Goal: Task Accomplishment & Management: Use online tool/utility

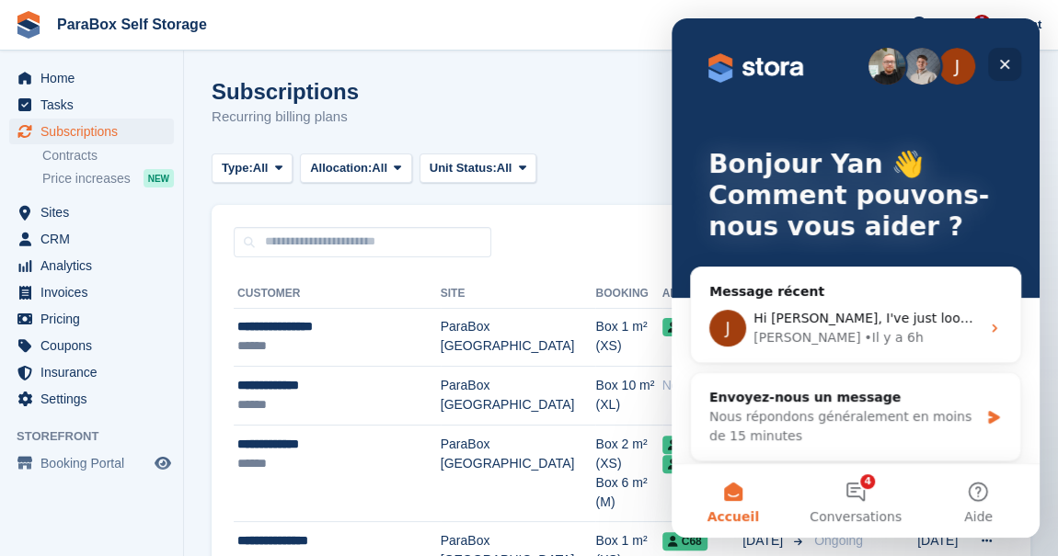
click at [1003, 62] on icon "Fermer" at bounding box center [1004, 64] width 15 height 15
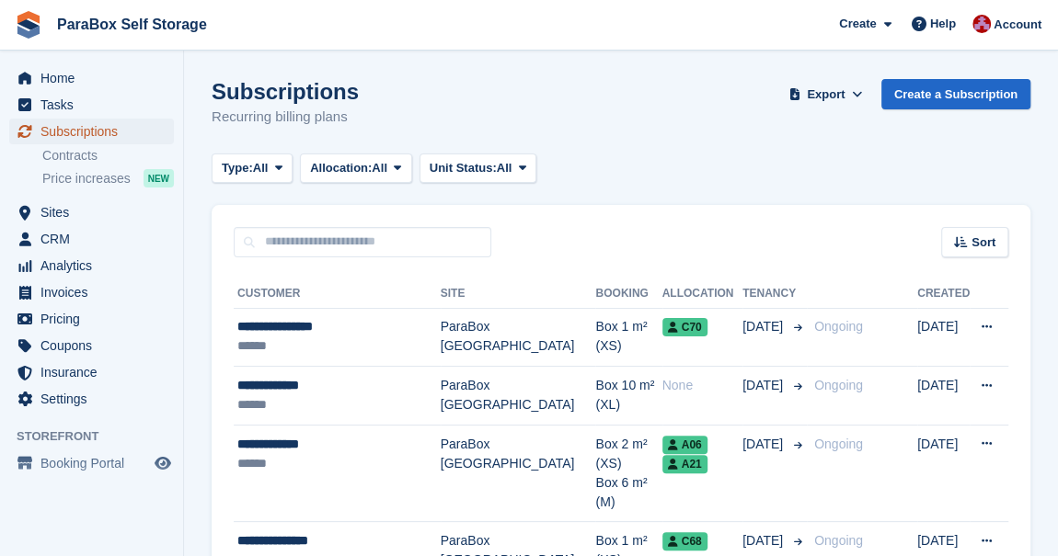
click at [78, 133] on span "Subscriptions" at bounding box center [95, 132] width 110 height 26
click at [57, 350] on span "Coupons" at bounding box center [95, 346] width 110 height 26
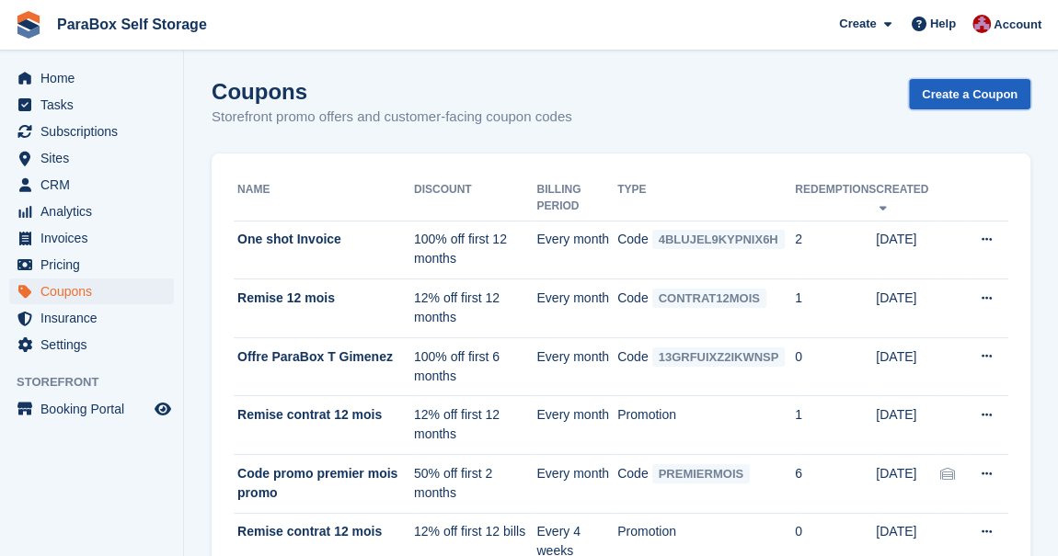
click at [967, 97] on link "Create a Coupon" at bounding box center [969, 94] width 121 height 30
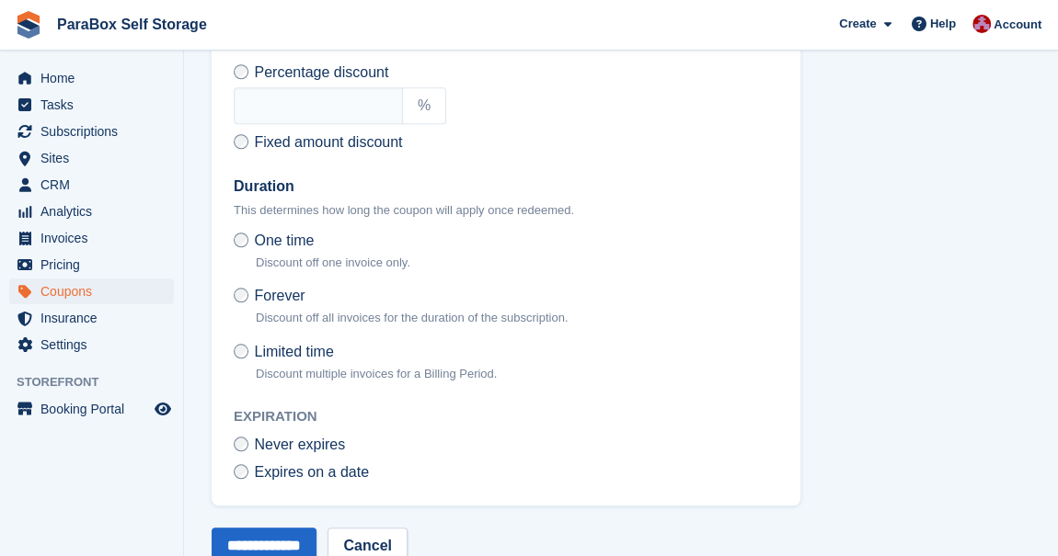
scroll to position [752, 0]
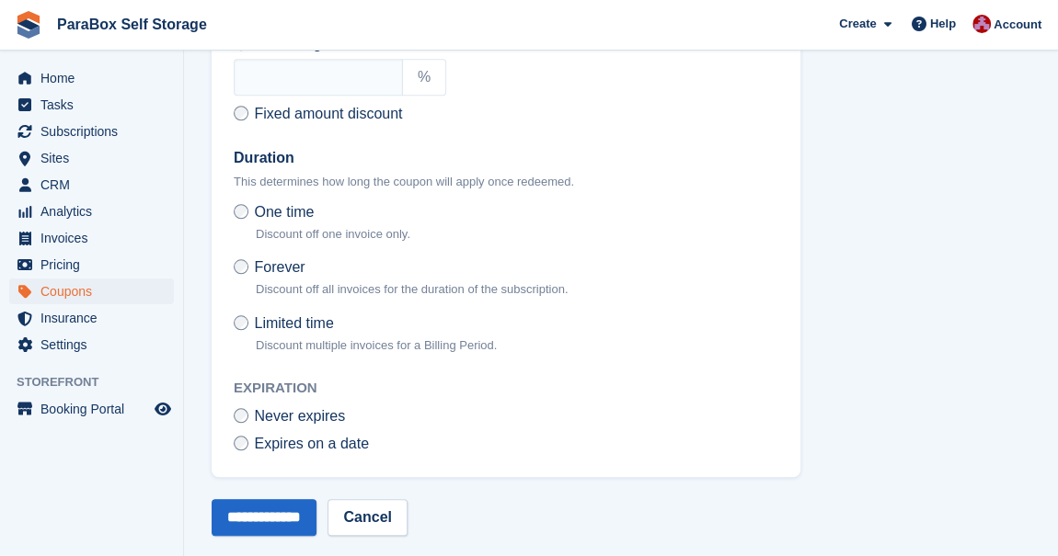
click at [297, 303] on div "**********" at bounding box center [506, 251] width 544 height 208
click at [294, 315] on span "Limited time" at bounding box center [293, 323] width 79 height 16
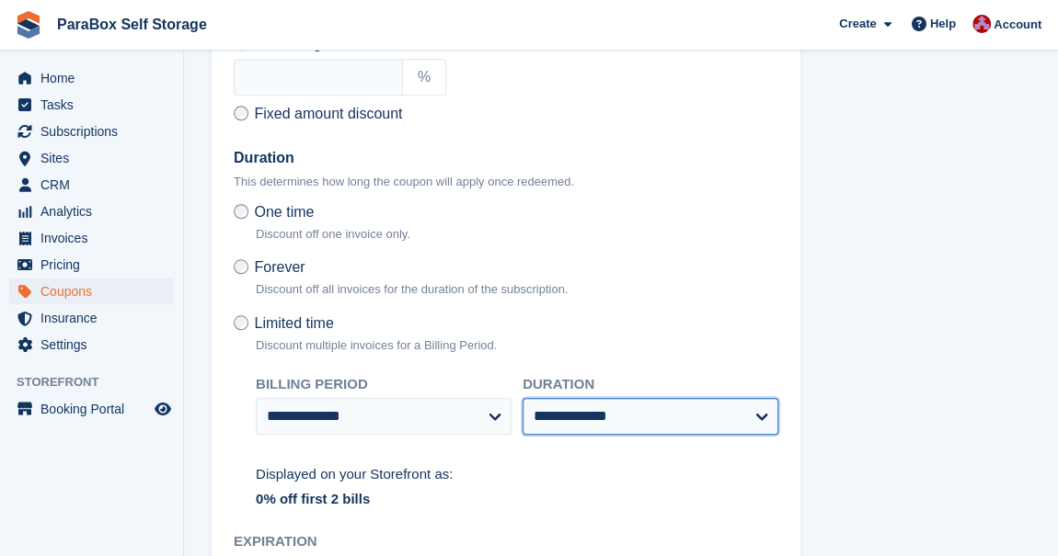
click at [570, 422] on select "**********" at bounding box center [650, 416] width 256 height 37
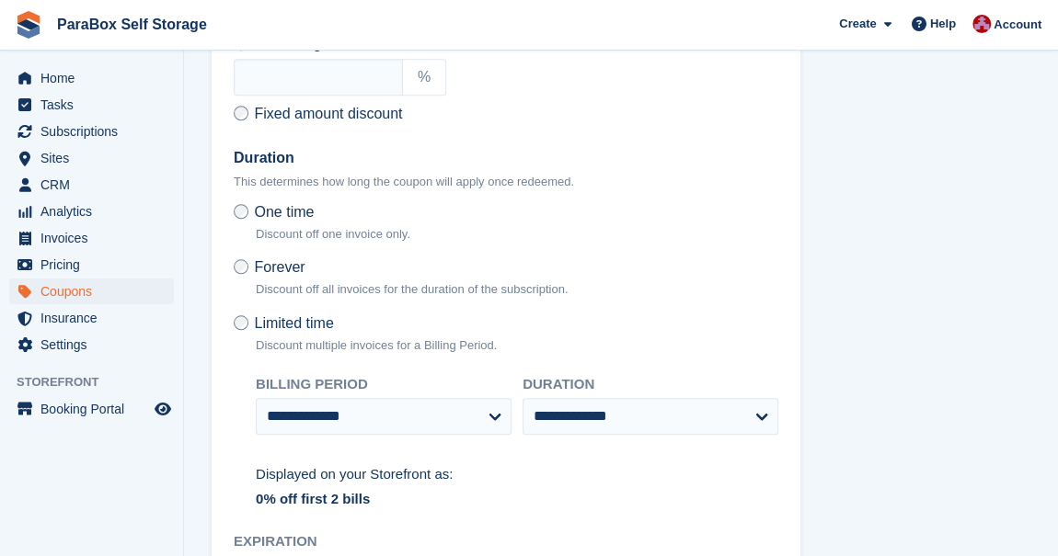
click at [295, 217] on span "One time" at bounding box center [284, 212] width 60 height 16
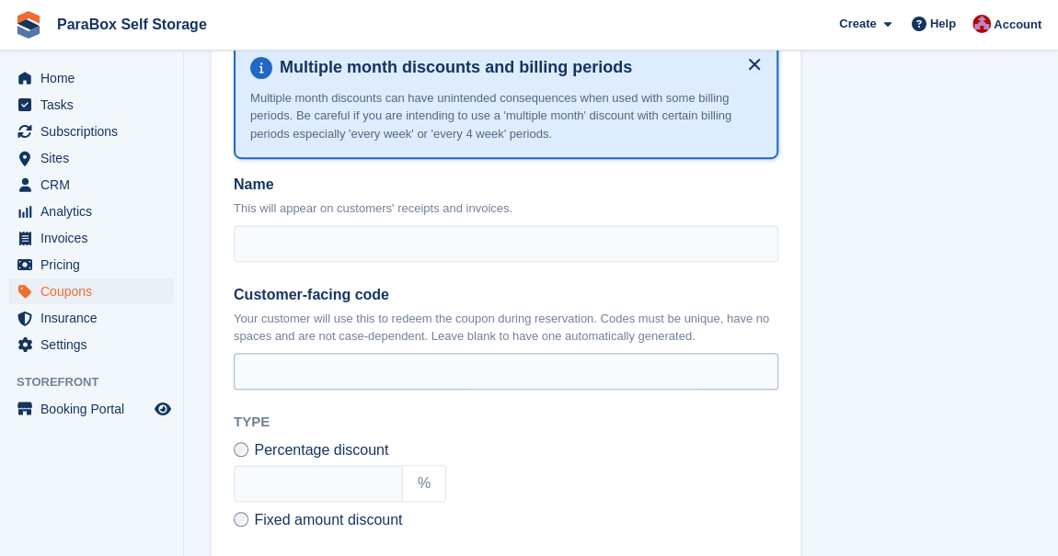
scroll to position [334, 0]
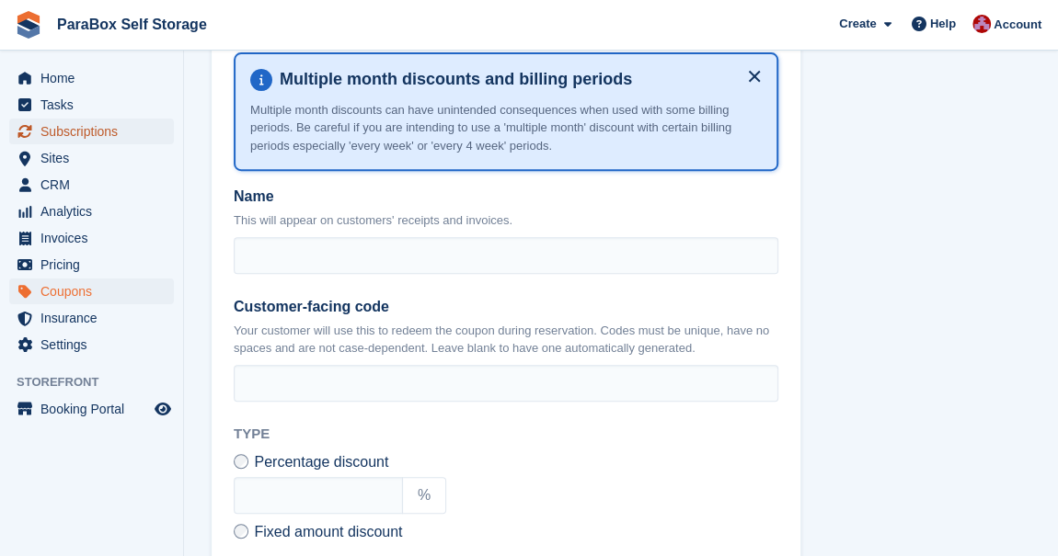
click at [88, 128] on span "Subscriptions" at bounding box center [95, 132] width 110 height 26
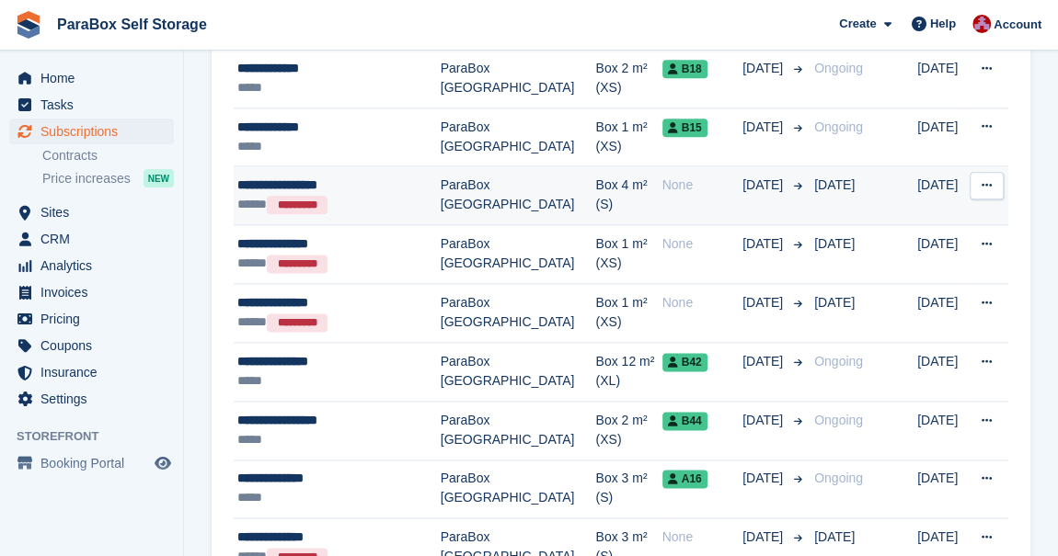
scroll to position [1170, 0]
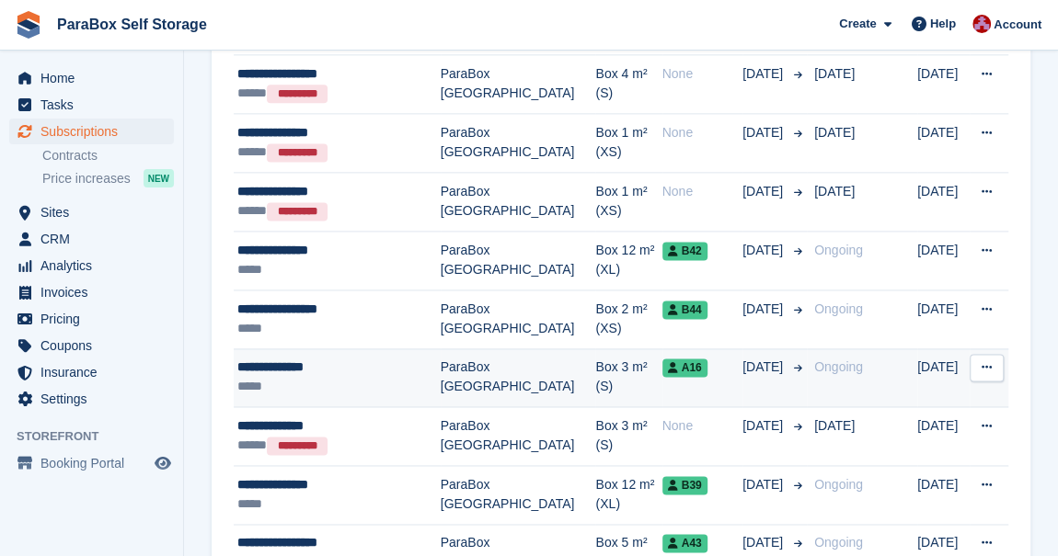
click at [352, 377] on div "*****" at bounding box center [338, 386] width 203 height 19
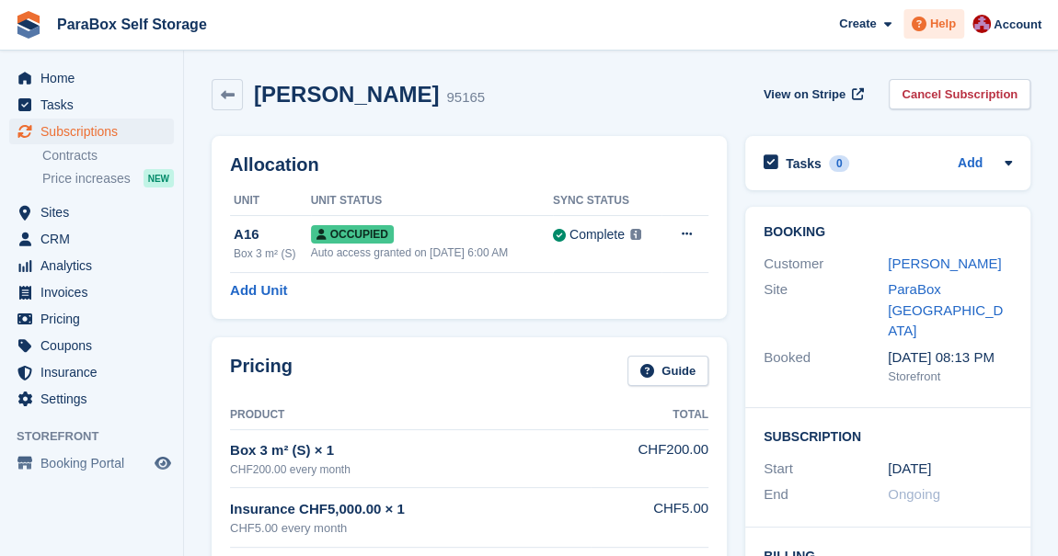
click at [944, 32] on span "Help" at bounding box center [943, 24] width 26 height 18
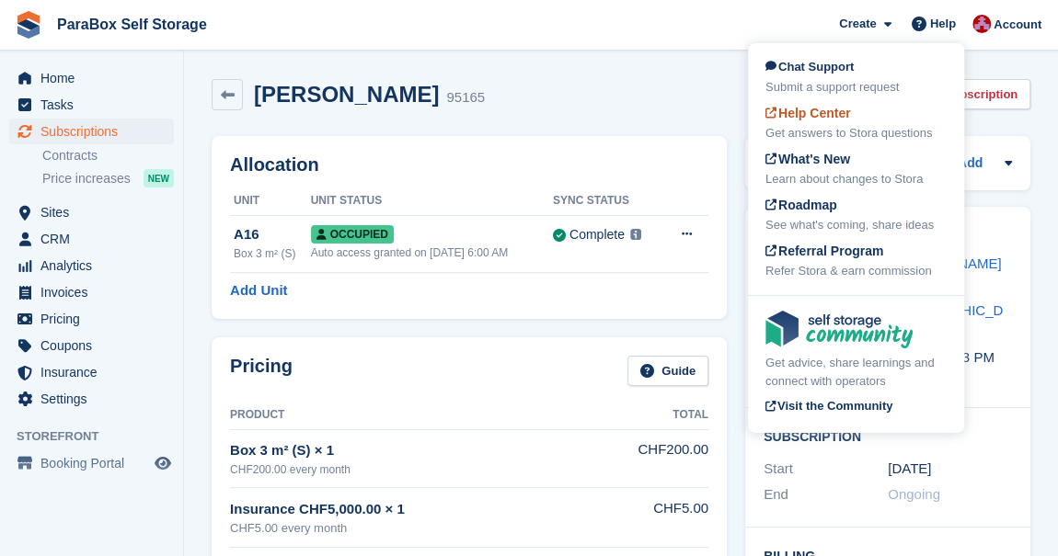
click at [829, 113] on span "Help Center" at bounding box center [808, 113] width 86 height 15
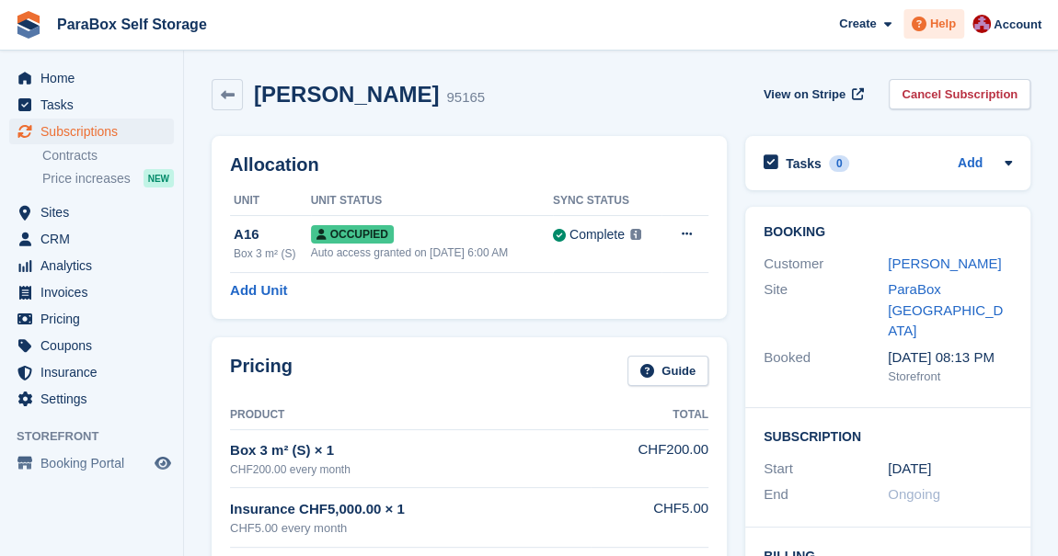
click at [926, 20] on icon at bounding box center [918, 24] width 15 height 15
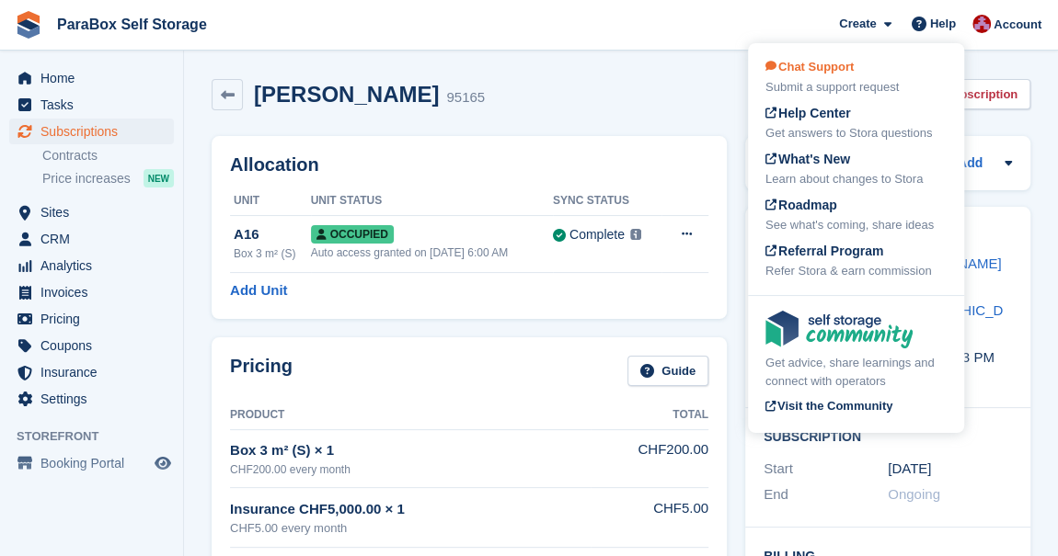
click at [868, 74] on div "Chat Support Submit a support request" at bounding box center [855, 77] width 181 height 39
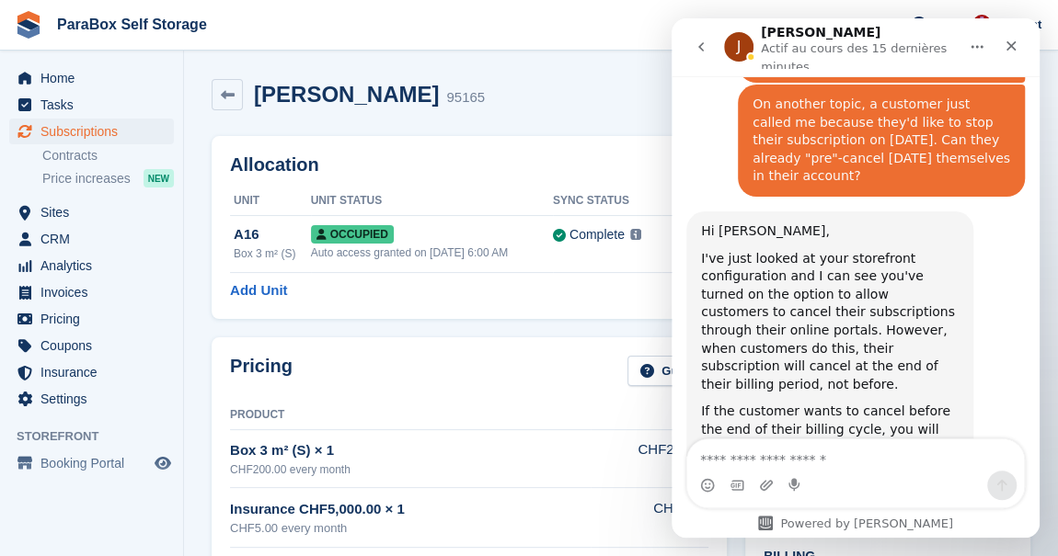
scroll to position [1459, 0]
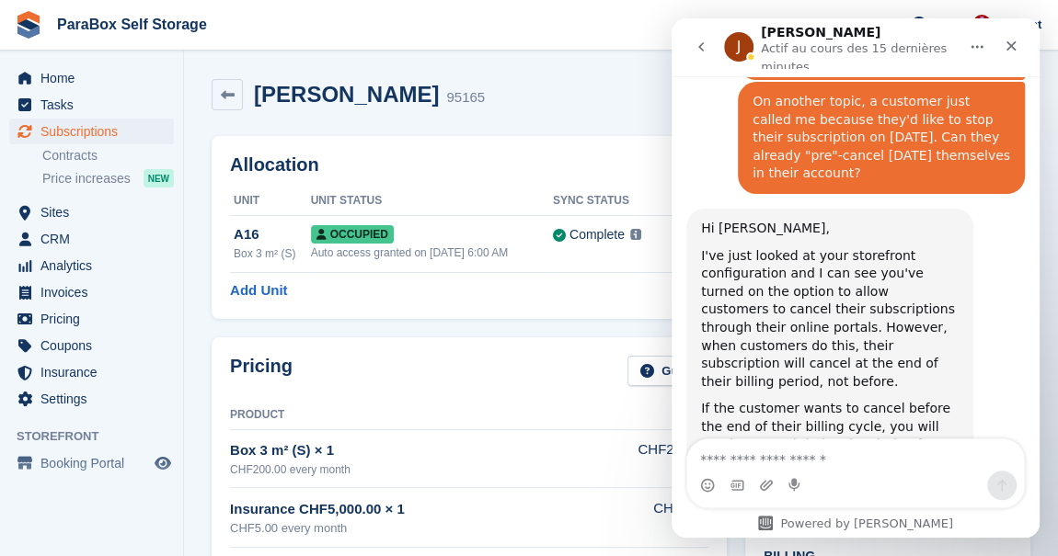
click at [773, 454] on textarea "Envoyer un message..." at bounding box center [855, 455] width 337 height 31
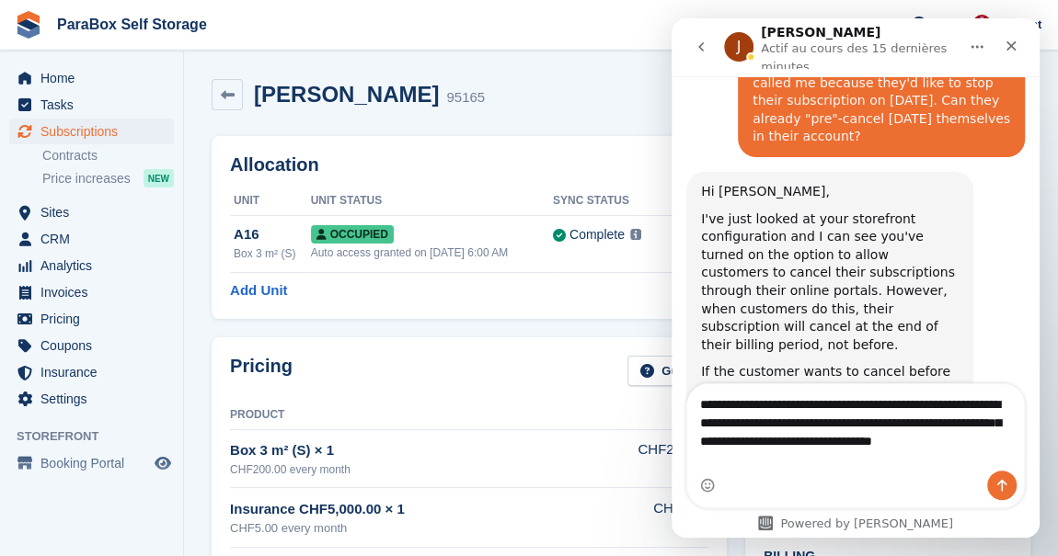
scroll to position [1515, 0]
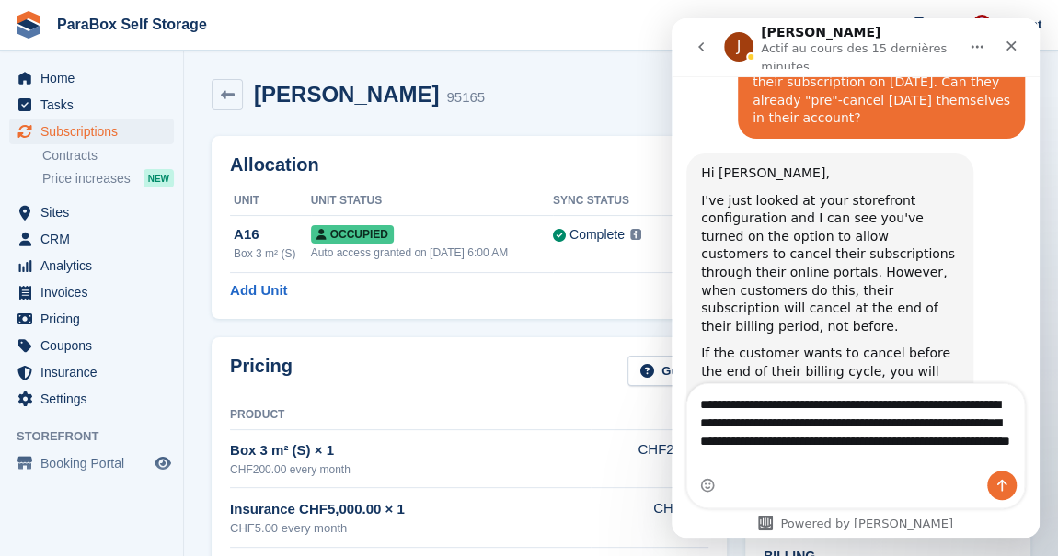
type textarea "**********"
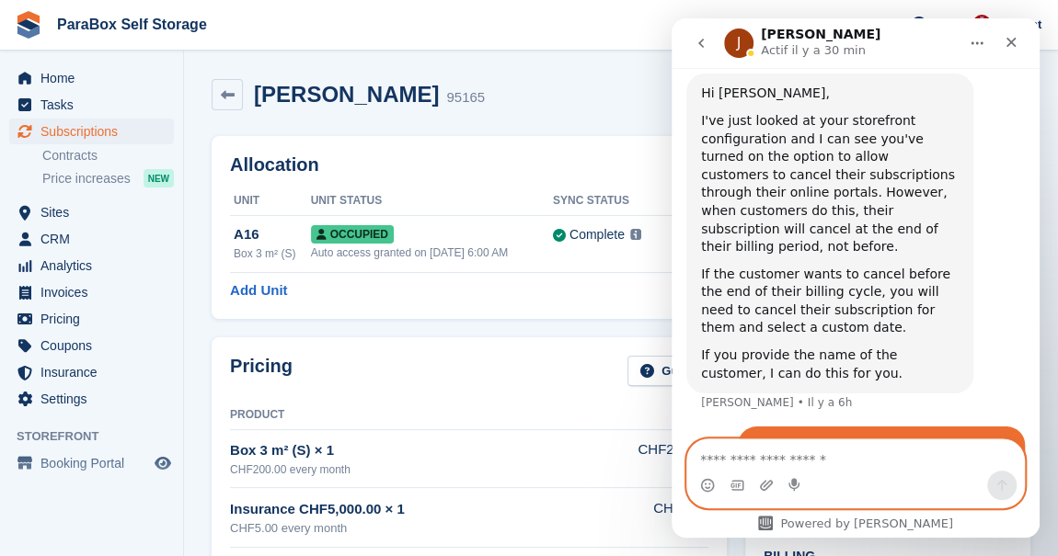
scroll to position [1578, 0]
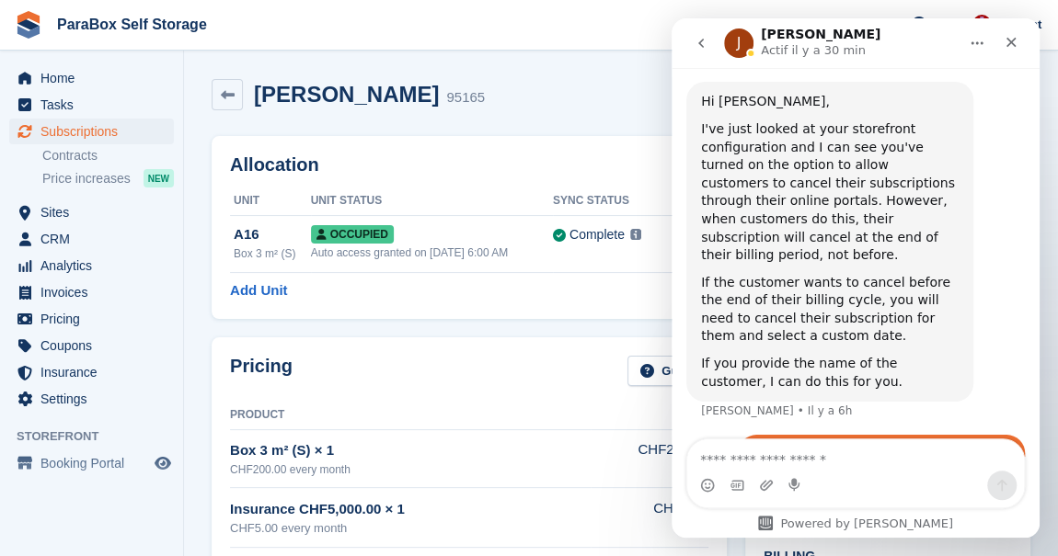
click at [691, 46] on button "go back" at bounding box center [700, 43] width 35 height 35
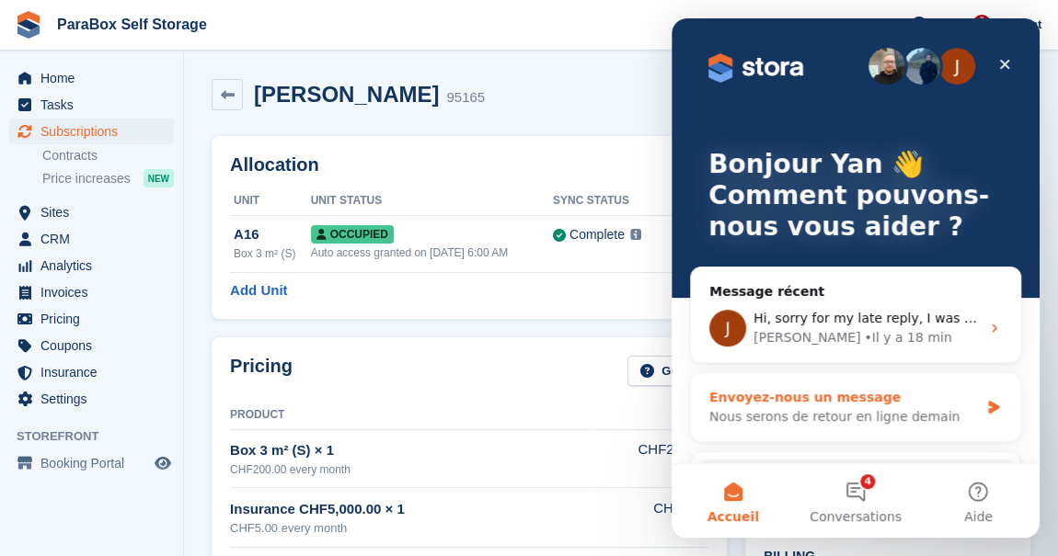
click at [826, 397] on div "Envoyez-nous un message" at bounding box center [843, 397] width 269 height 19
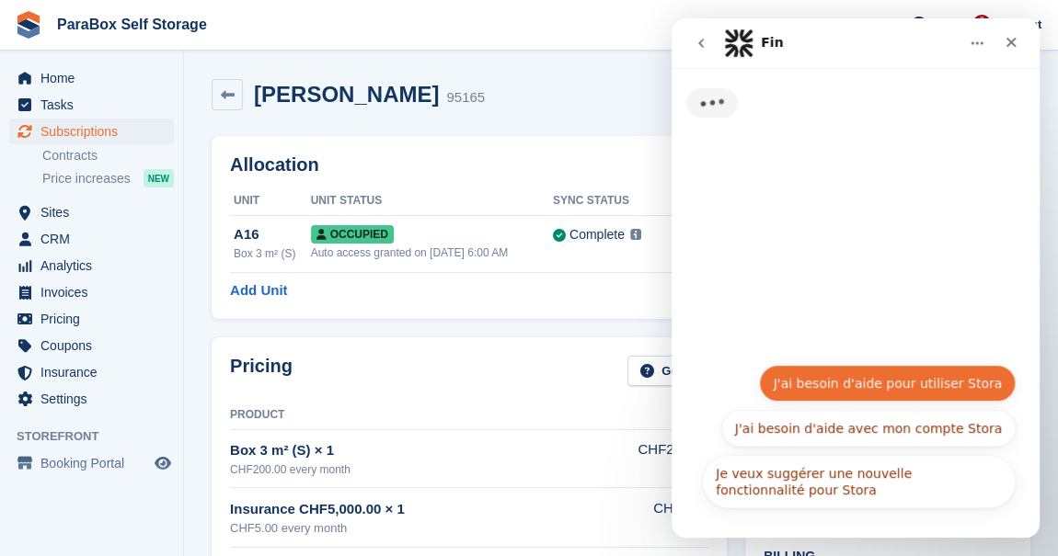
click at [895, 392] on button "J'ai besoin d'aide pour utiliser Stora" at bounding box center [887, 383] width 257 height 37
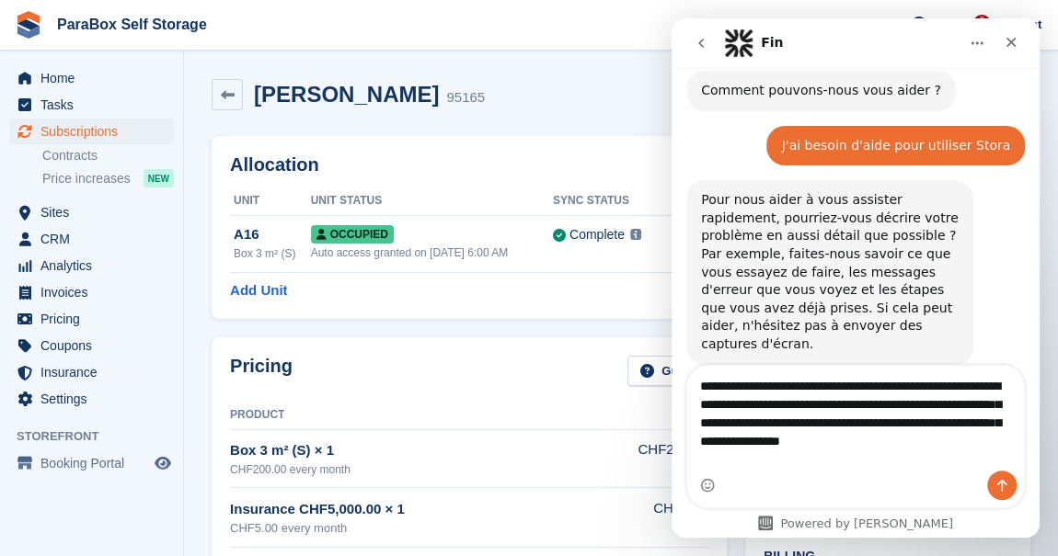
scroll to position [38, 0]
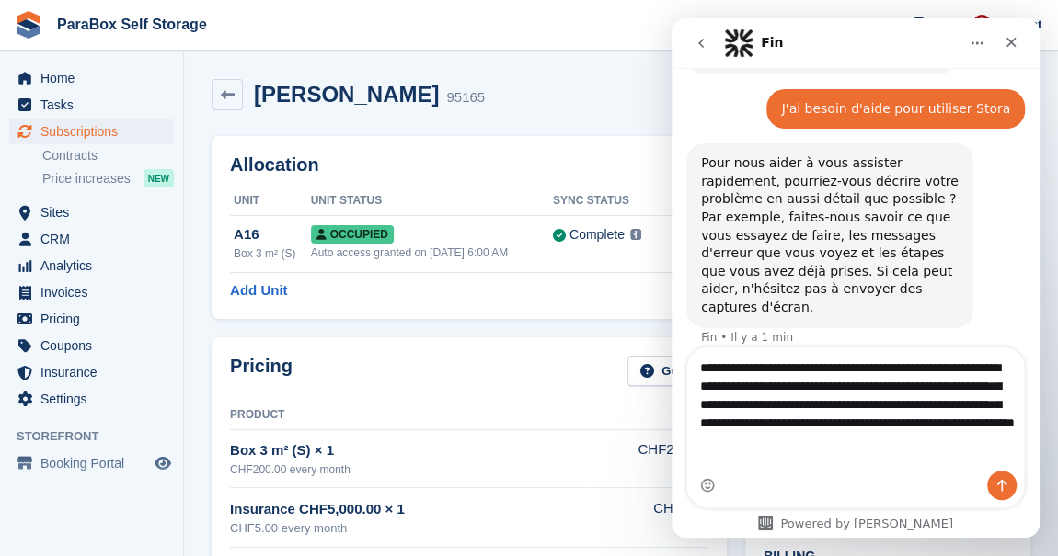
type textarea "**********"
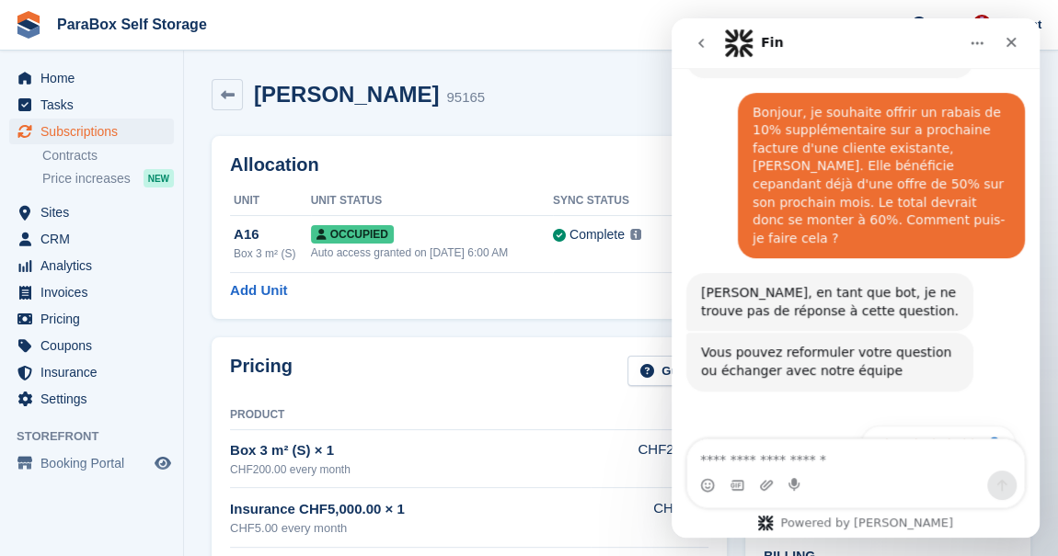
scroll to position [306, 0]
click at [908, 426] on button "Obtenir de l'aide 👤" at bounding box center [938, 444] width 154 height 37
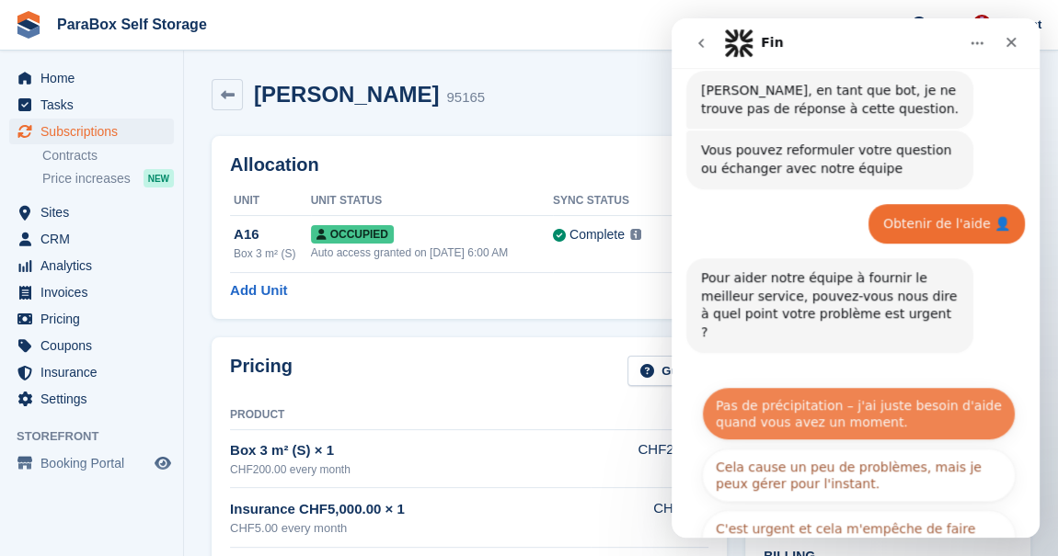
scroll to position [509, 0]
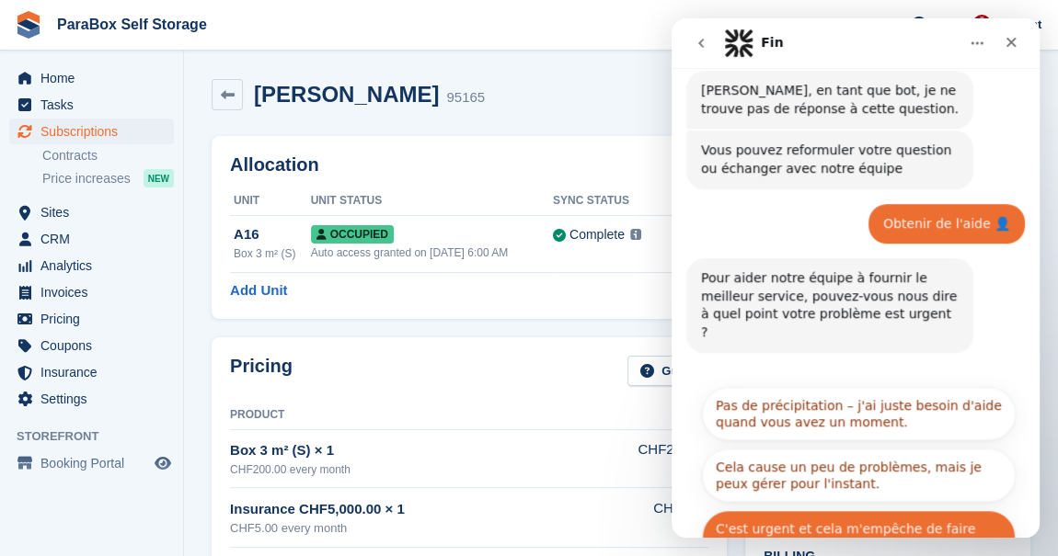
click at [795, 510] on button "C'est urgent et cela m'empêche de faire mon travail." at bounding box center [859, 536] width 314 height 53
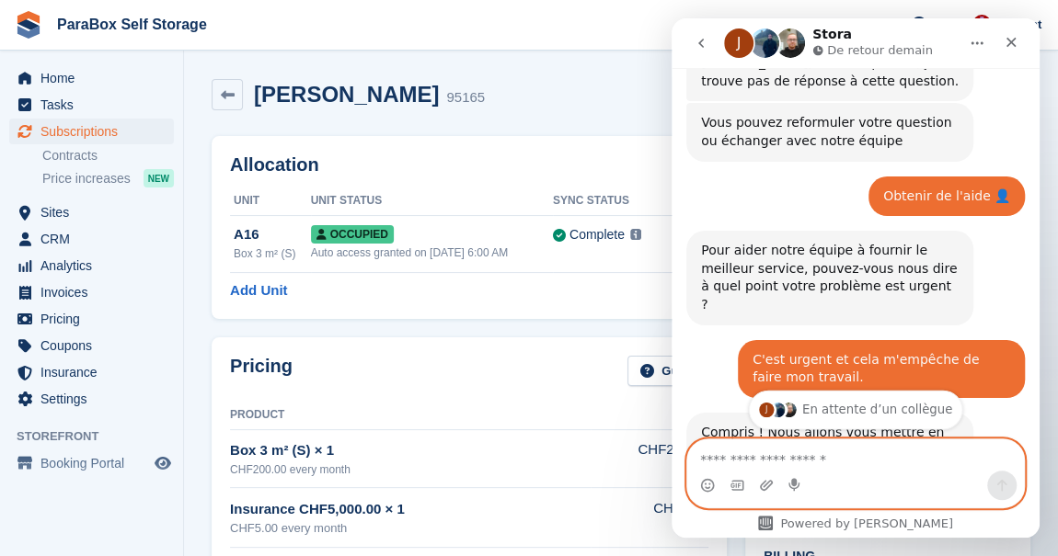
scroll to position [621, 0]
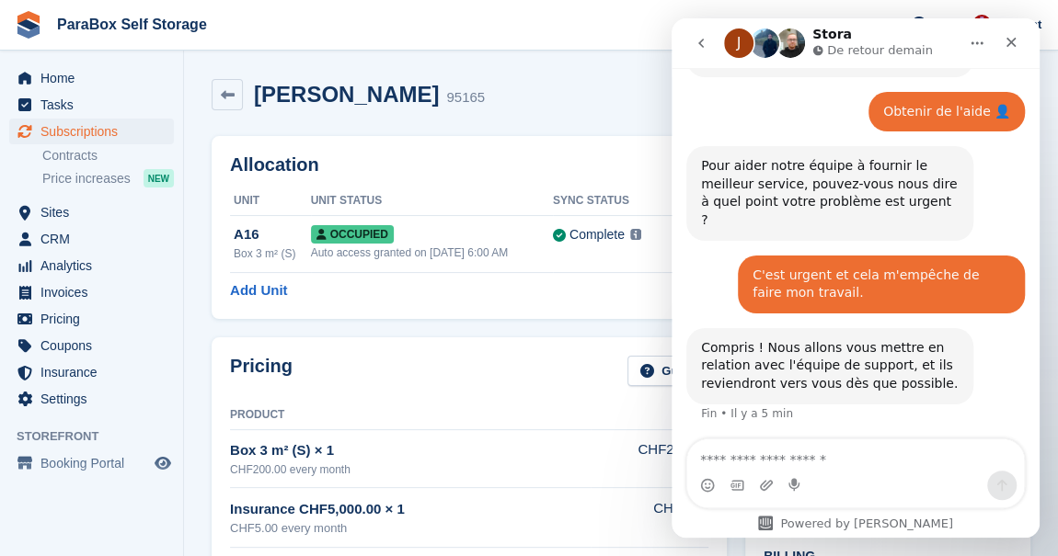
click at [709, 45] on button "go back" at bounding box center [700, 43] width 35 height 35
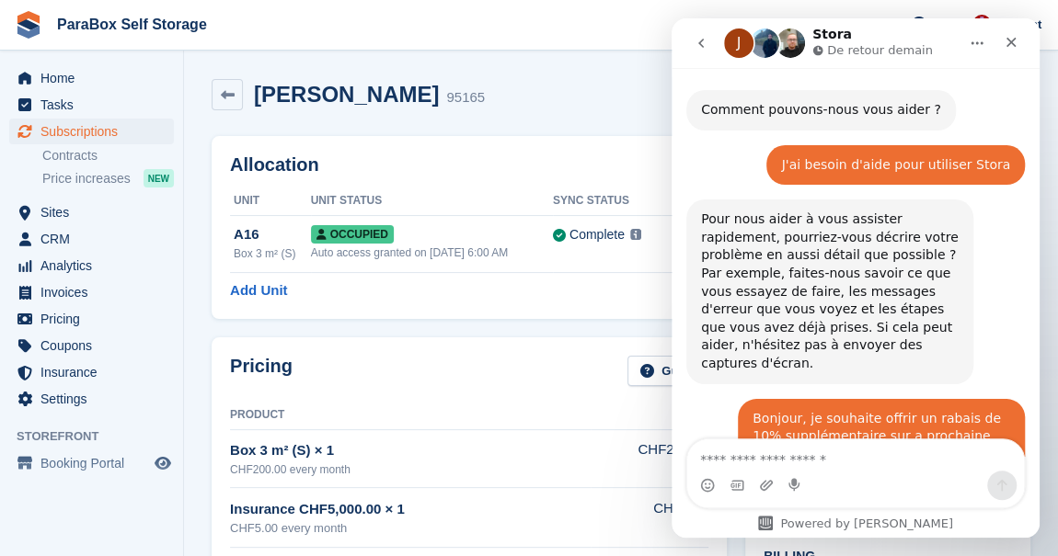
scroll to position [621, 0]
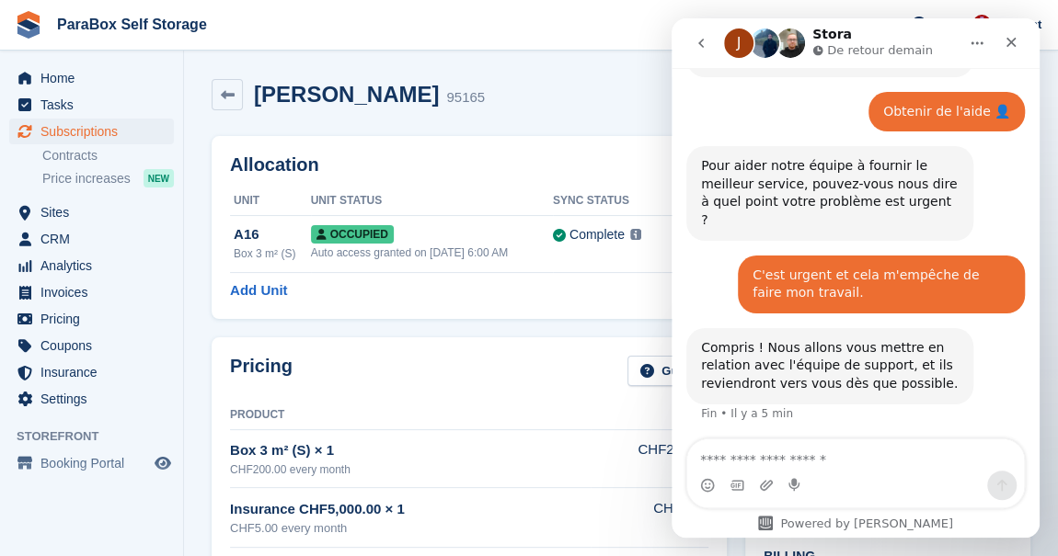
click at [842, 44] on p "De retour demain" at bounding box center [880, 50] width 106 height 18
click at [833, 39] on h1 "Stora" at bounding box center [832, 35] width 40 height 14
click at [702, 55] on button "go back" at bounding box center [700, 43] width 35 height 35
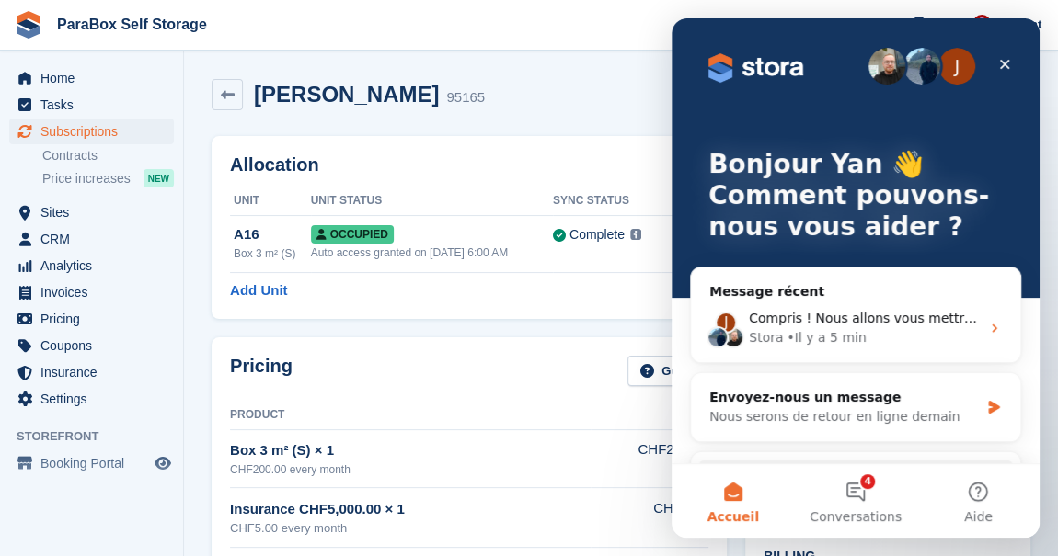
scroll to position [0, 0]
click at [996, 65] on div "Fermer" at bounding box center [1004, 64] width 33 height 33
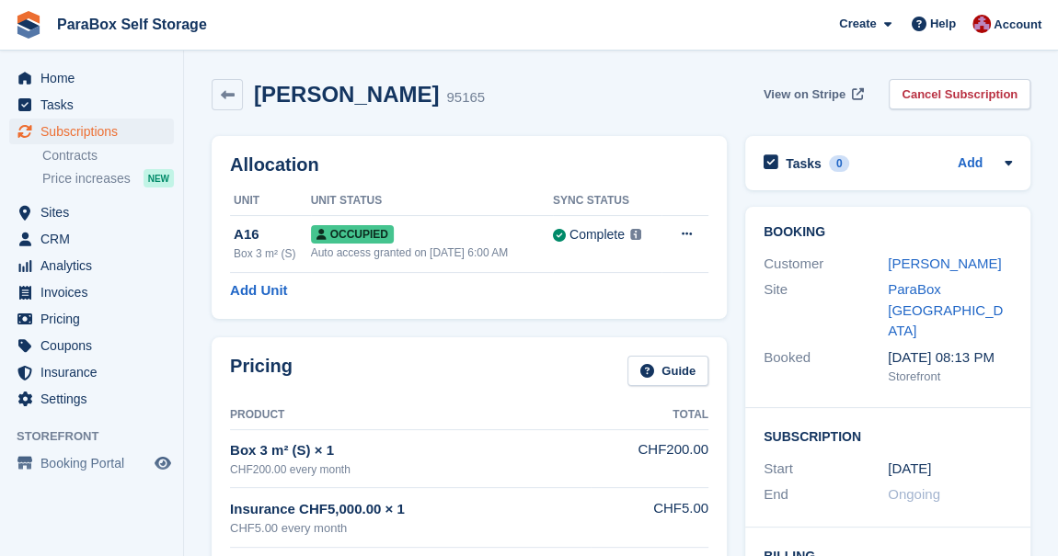
click at [836, 100] on span "View on Stripe" at bounding box center [804, 95] width 82 height 18
click at [904, 268] on link "Marina BERBIEC" at bounding box center [943, 264] width 113 height 16
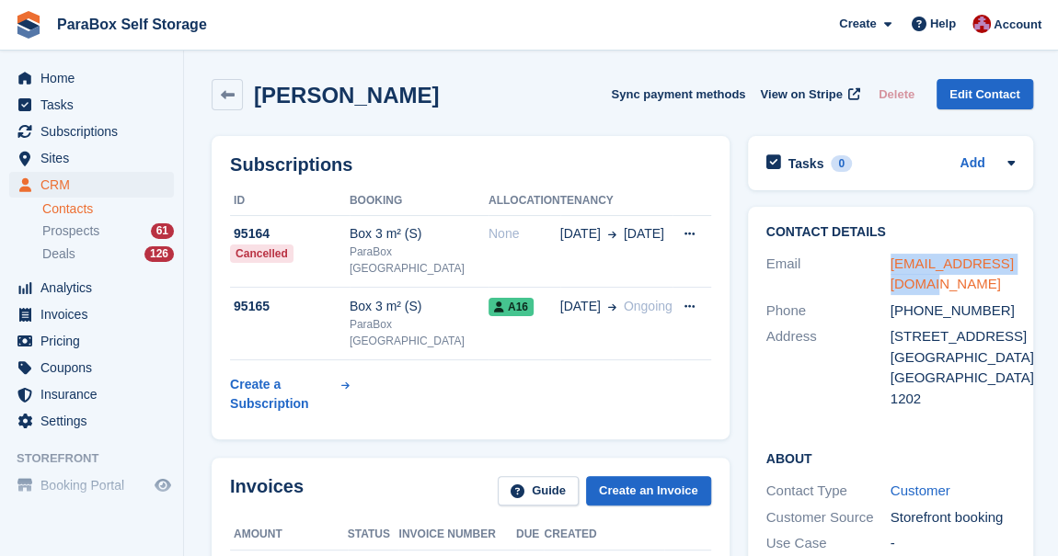
drag, startPoint x: 912, startPoint y: 288, endPoint x: 887, endPoint y: 265, distance: 34.5
click at [890, 265] on div "marina_123@hotmail.fr" at bounding box center [952, 274] width 124 height 41
copy link "marina_123@hotmail.fr"
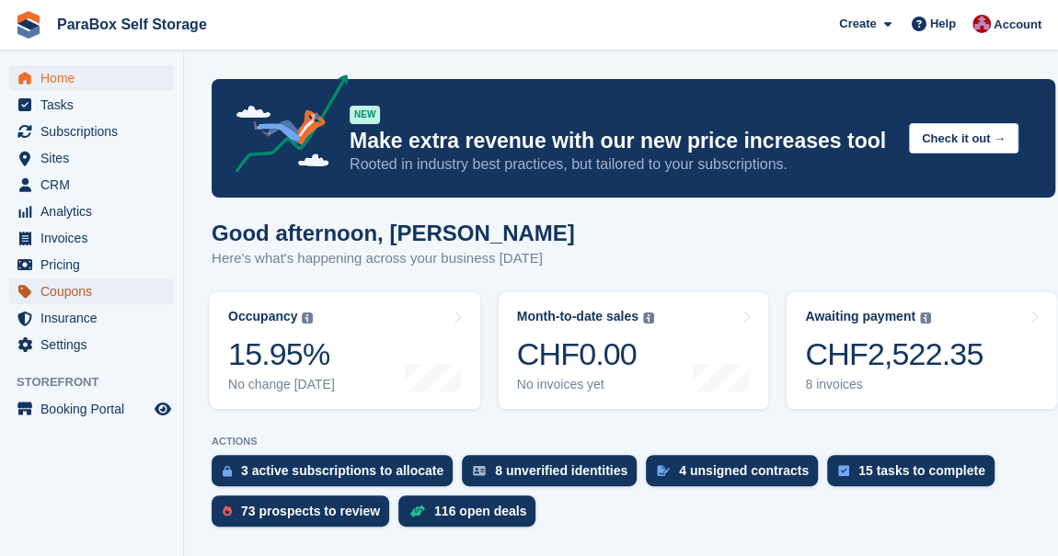
click at [83, 294] on span "Coupons" at bounding box center [95, 292] width 110 height 26
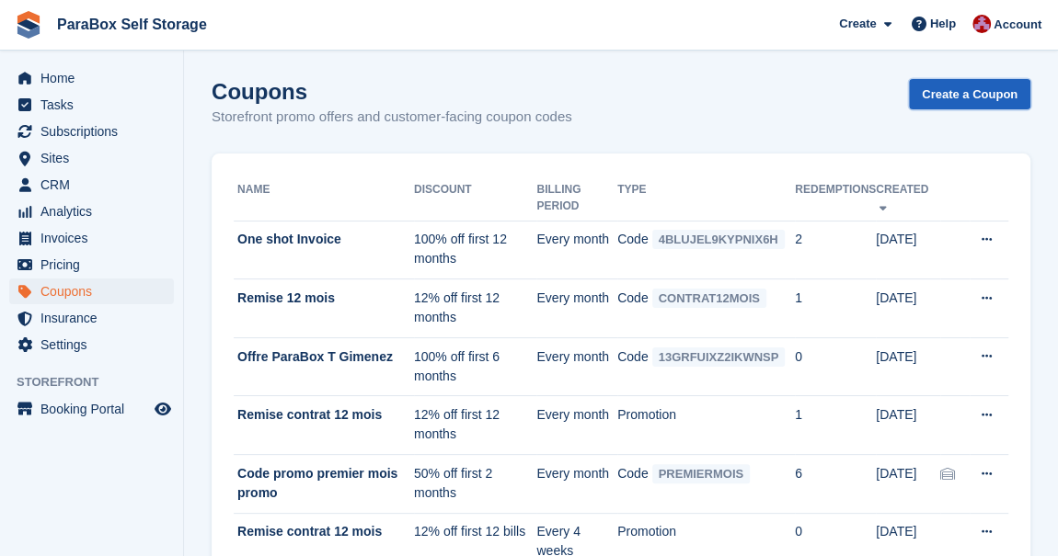
click at [939, 95] on link "Create a Coupon" at bounding box center [969, 94] width 121 height 30
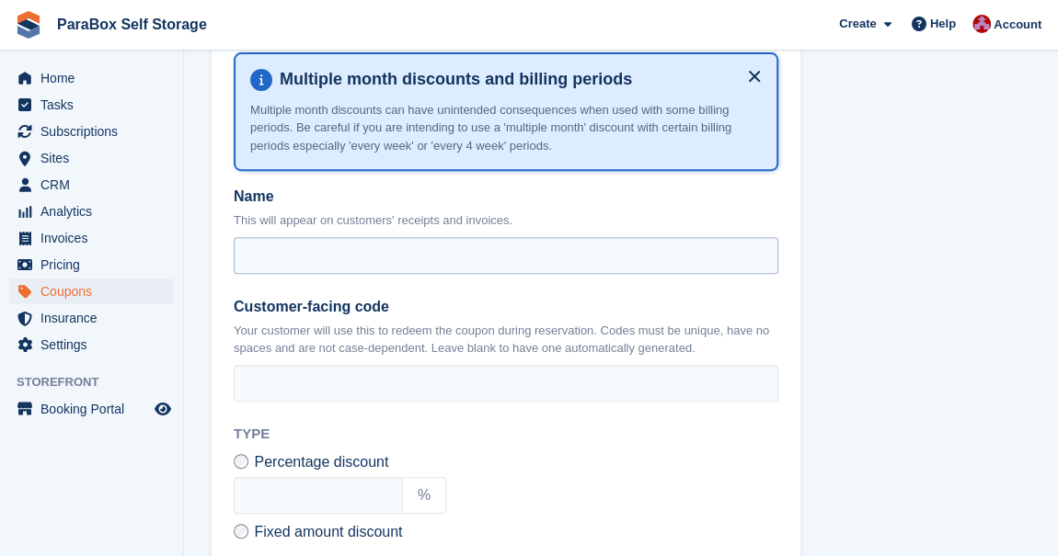
scroll to position [334, 0]
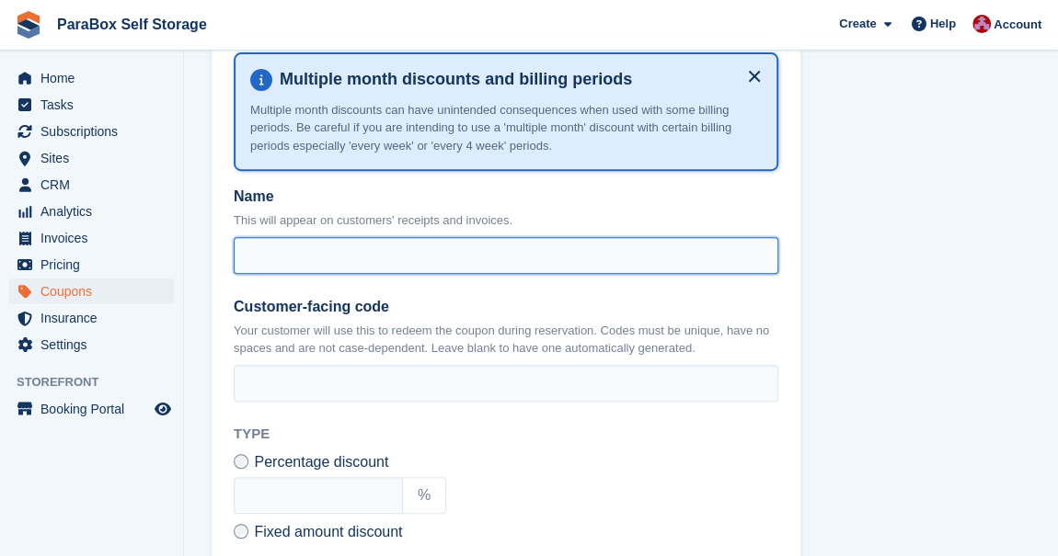
click at [312, 251] on input "Name" at bounding box center [506, 255] width 544 height 37
type input "**********"
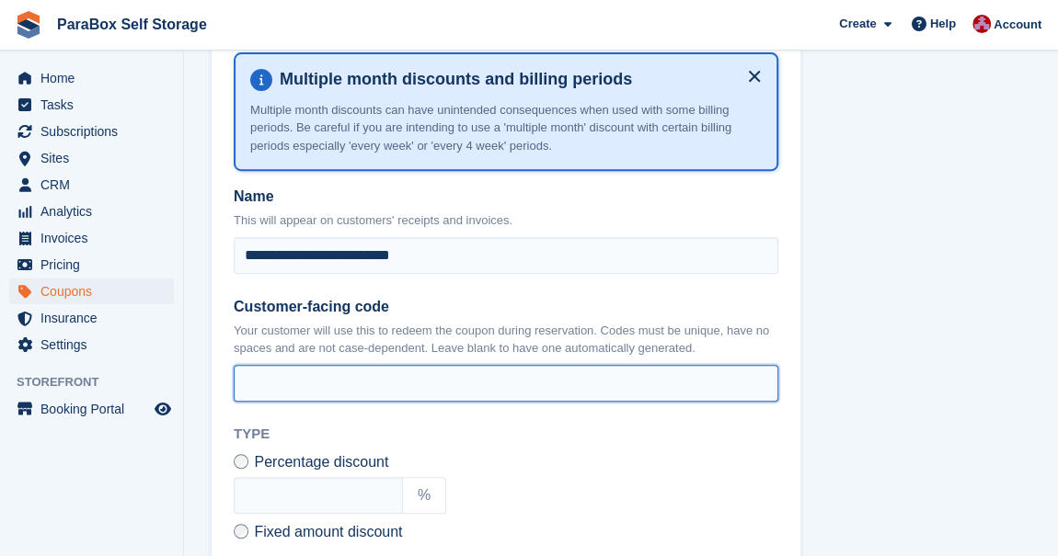
click at [285, 382] on input "Customer-facing code" at bounding box center [506, 383] width 544 height 37
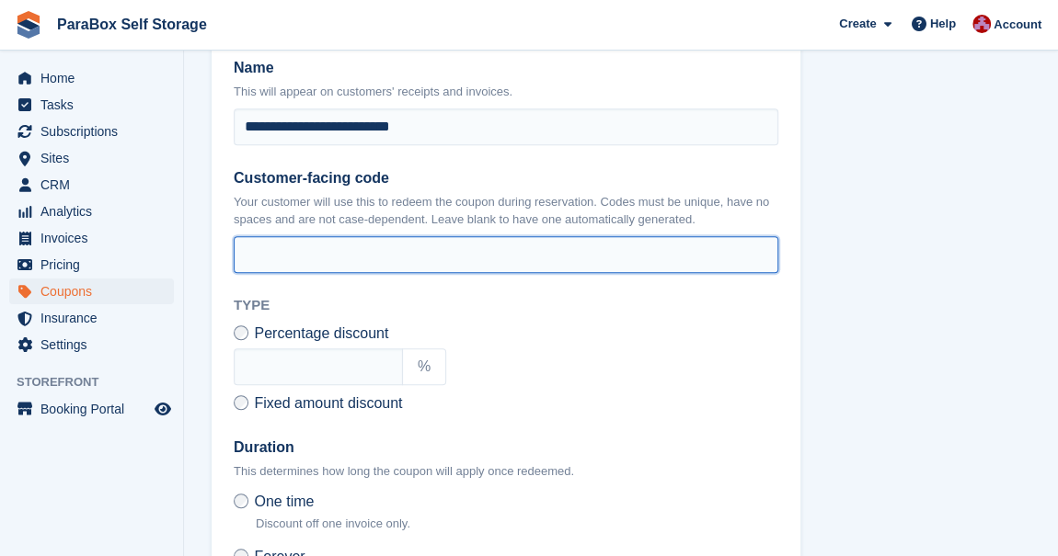
scroll to position [501, 0]
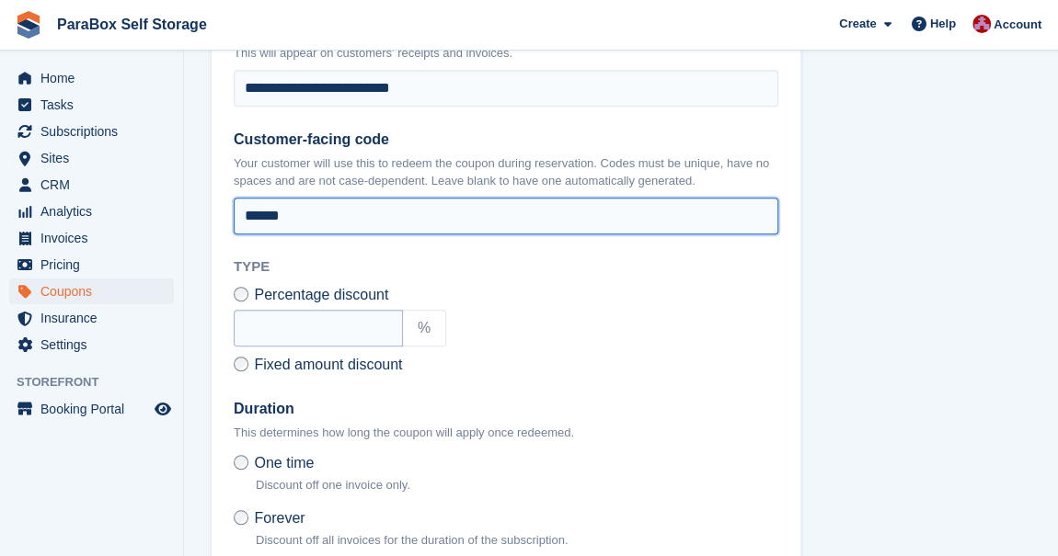
type input "******"
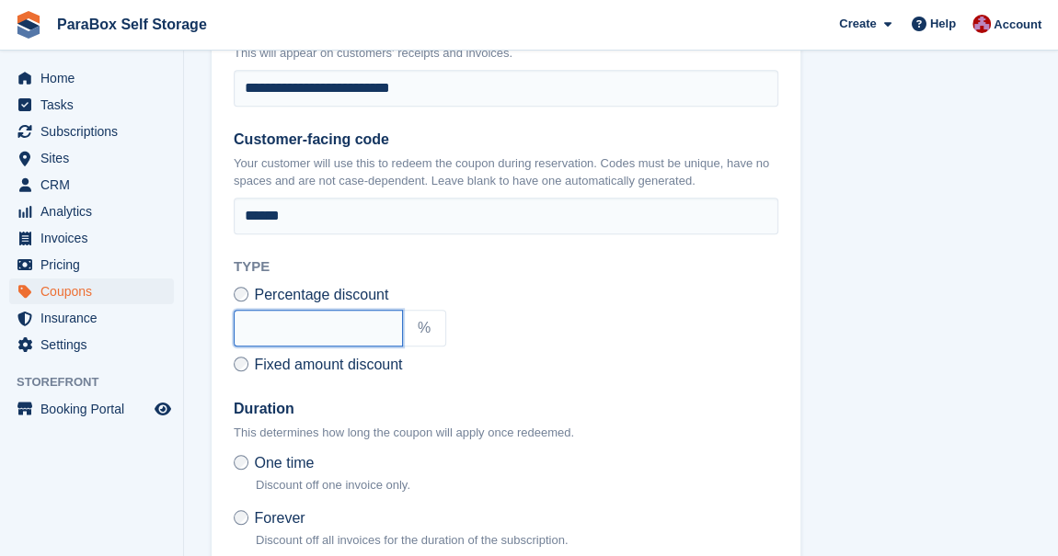
click at [290, 324] on input "text" at bounding box center [318, 328] width 169 height 37
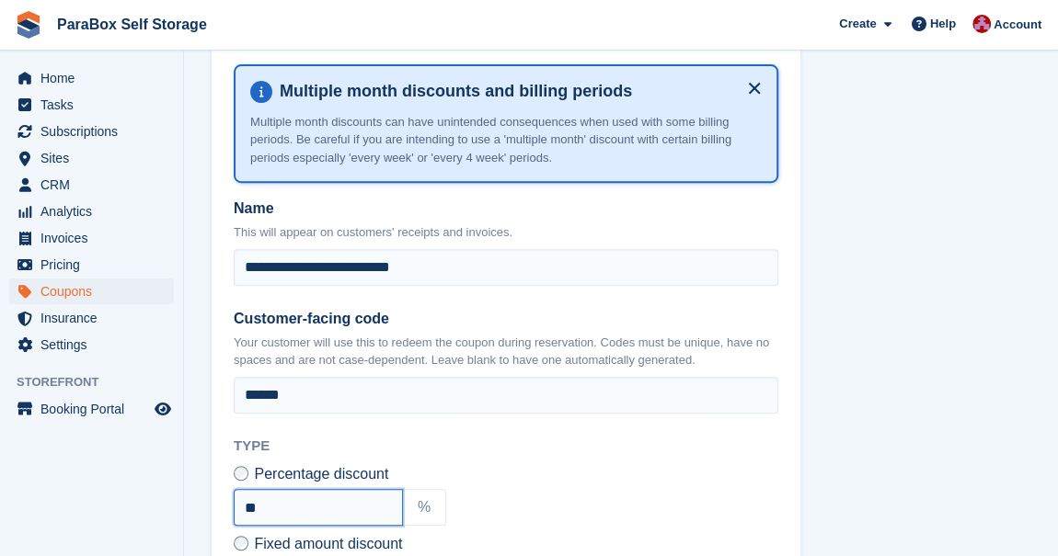
scroll to position [334, 0]
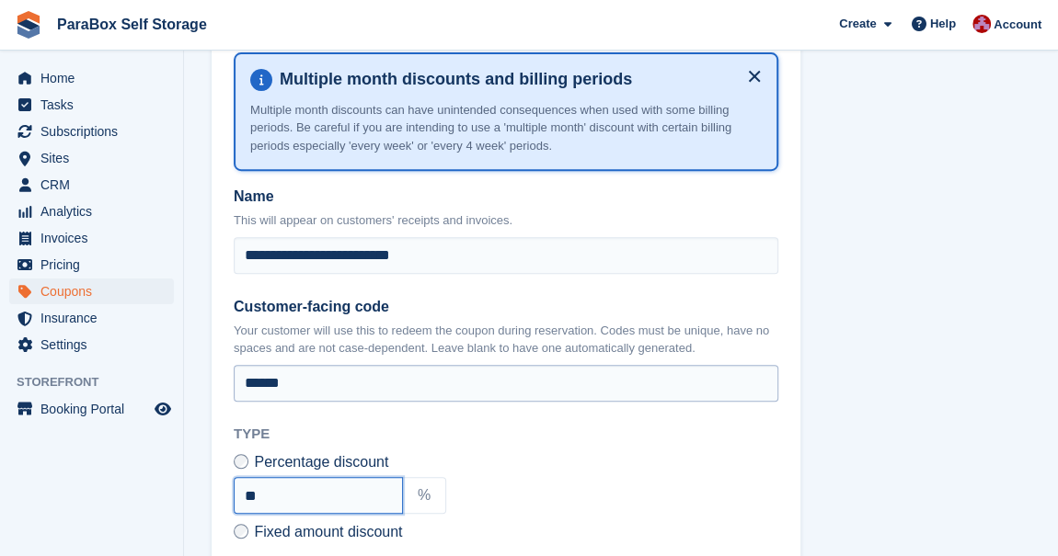
type input "**"
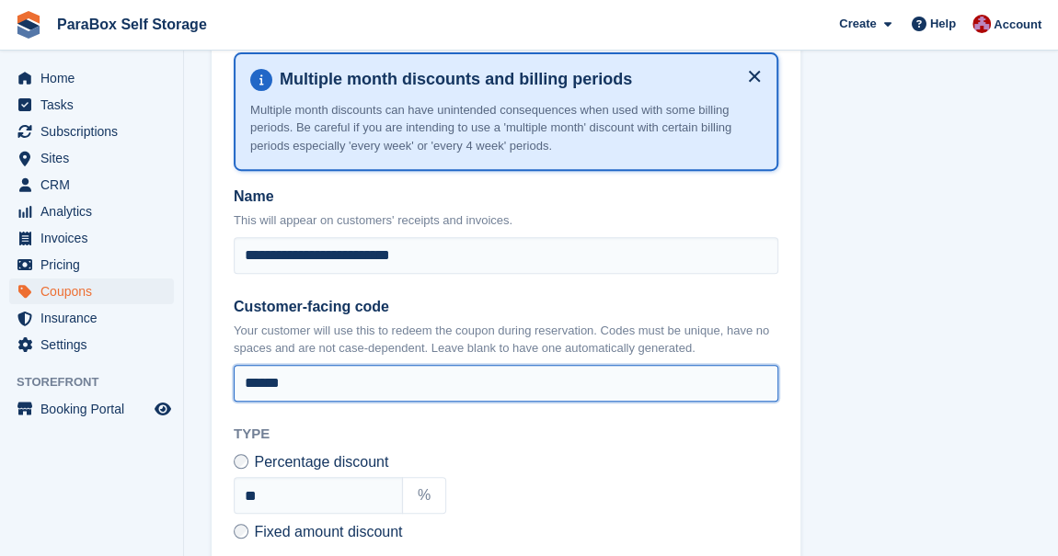
click at [326, 392] on input "******" at bounding box center [506, 383] width 544 height 37
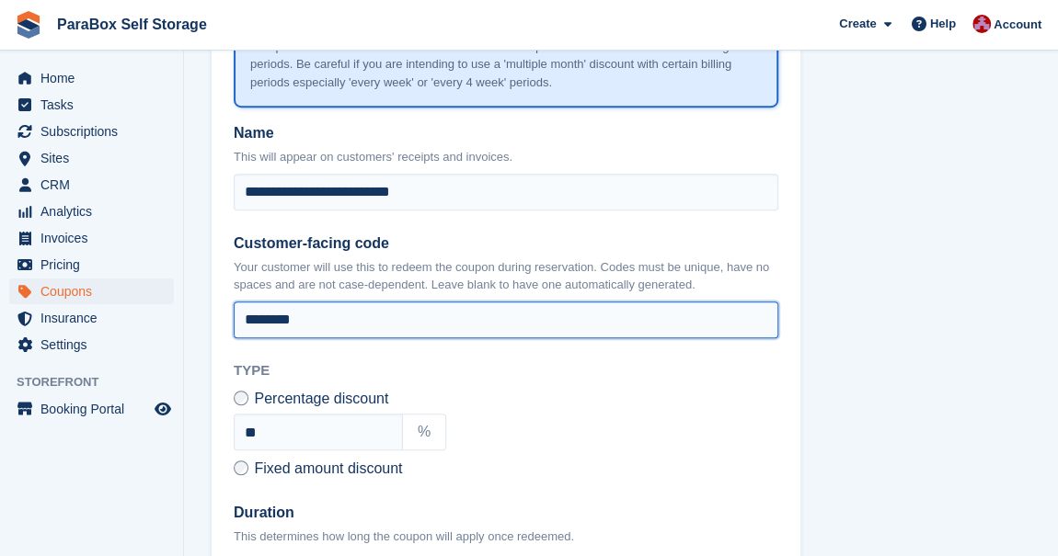
scroll to position [769, 0]
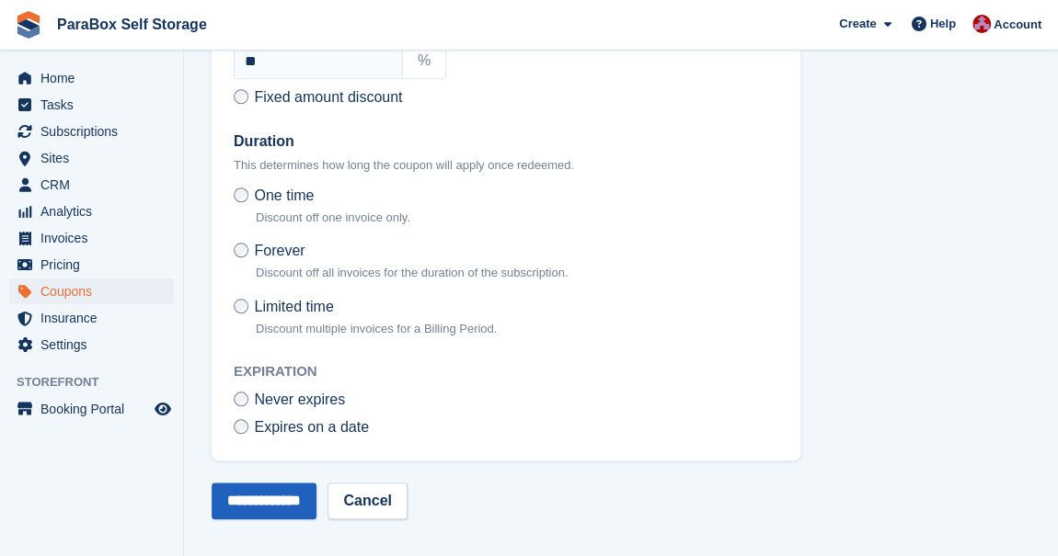
type input "********"
click at [281, 499] on input "**********" at bounding box center [264, 501] width 105 height 37
